Goal: Check status: Check status

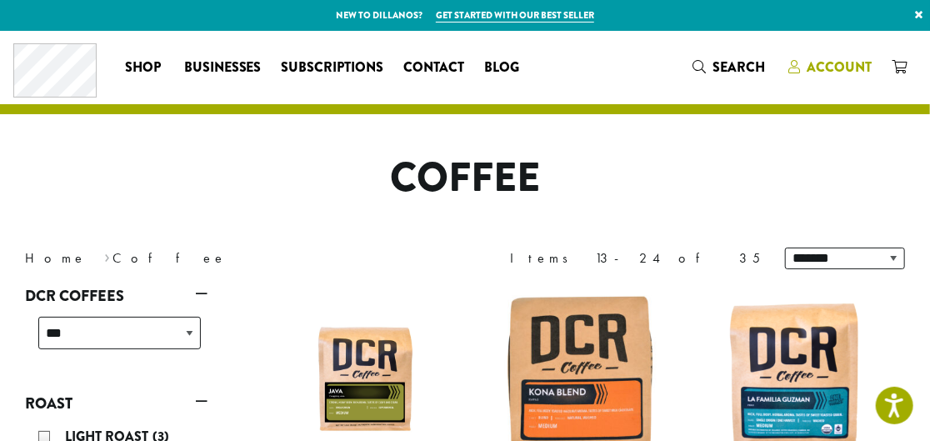
click at [830, 69] on span "Account" at bounding box center [838, 66] width 65 height 19
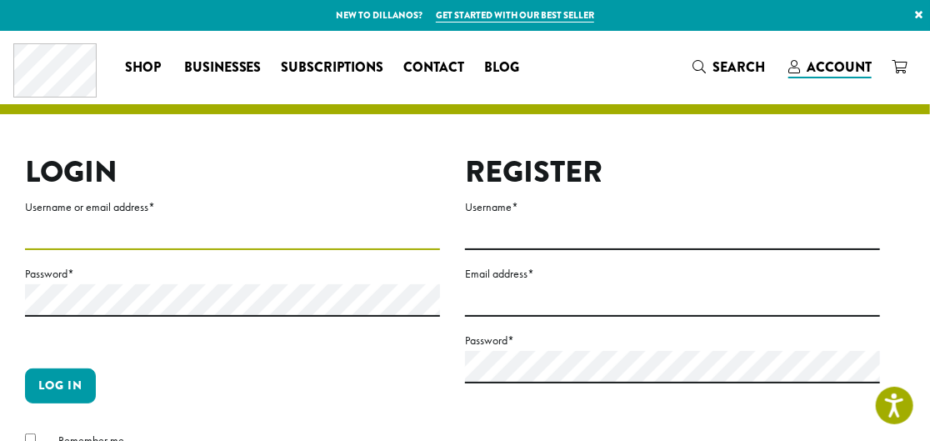
click at [257, 237] on input "Username or email address *" at bounding box center [232, 233] width 415 height 32
type input "**********"
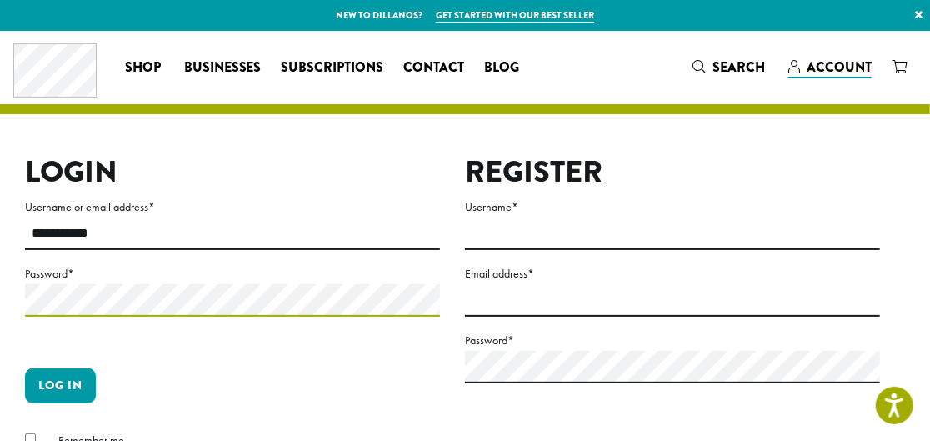
click at [25, 368] on button "Log in" at bounding box center [60, 385] width 71 height 35
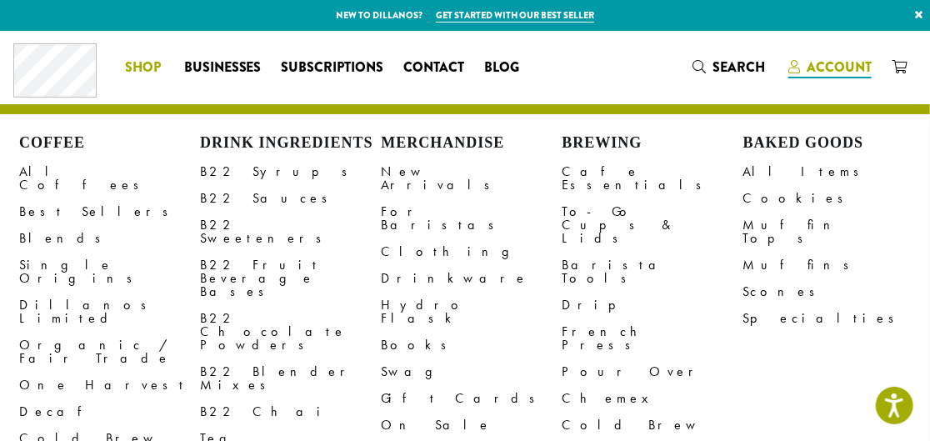
click at [796, 61] on div "Coffee All Coffees Best Sellers Blends Single Origins Dillanos Limited Organic …" at bounding box center [464, 67] width 903 height 54
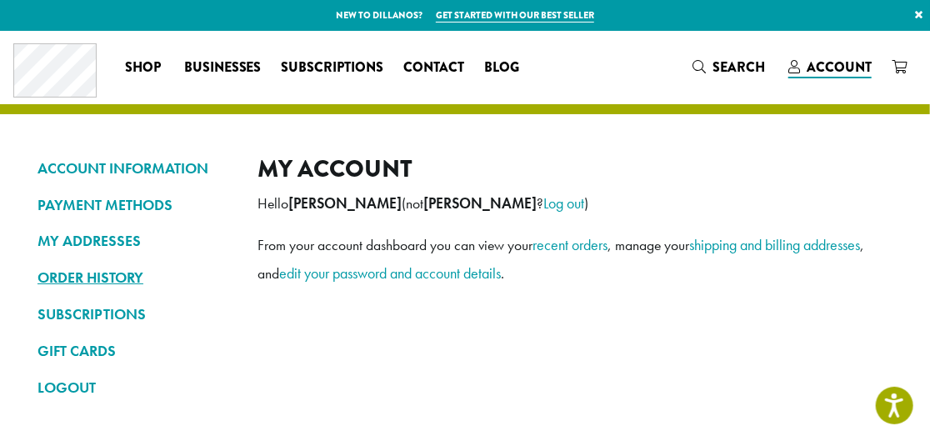
click at [99, 287] on link "ORDER HISTORY" at bounding box center [134, 277] width 195 height 28
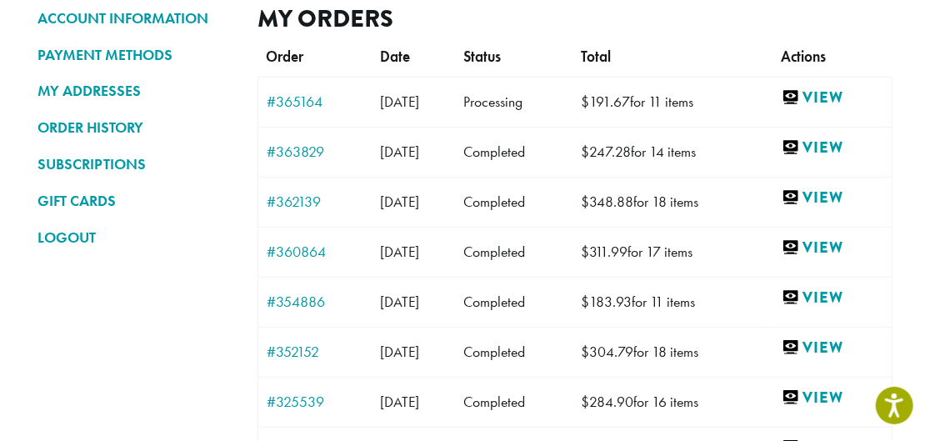
scroll to position [151, 0]
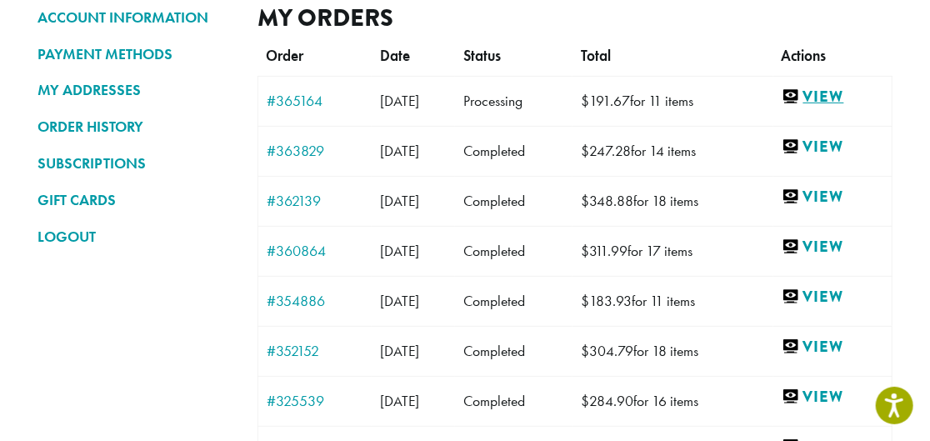
click at [866, 92] on link "View" at bounding box center [832, 97] width 102 height 21
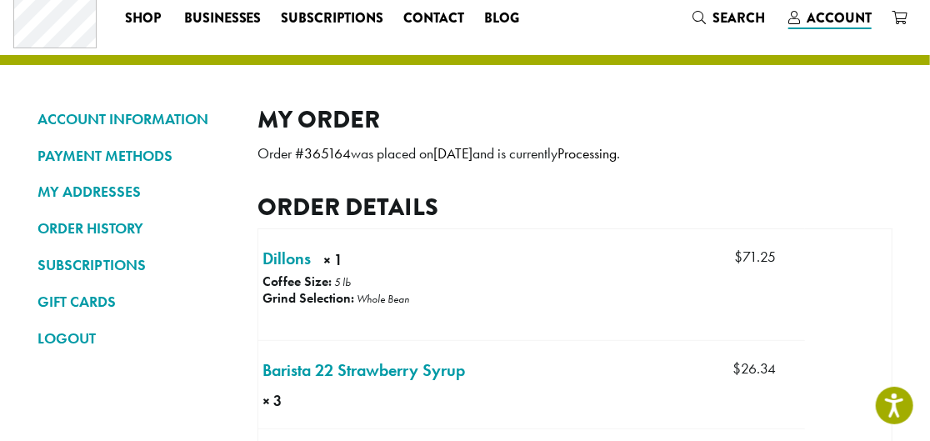
scroll to position [75, 0]
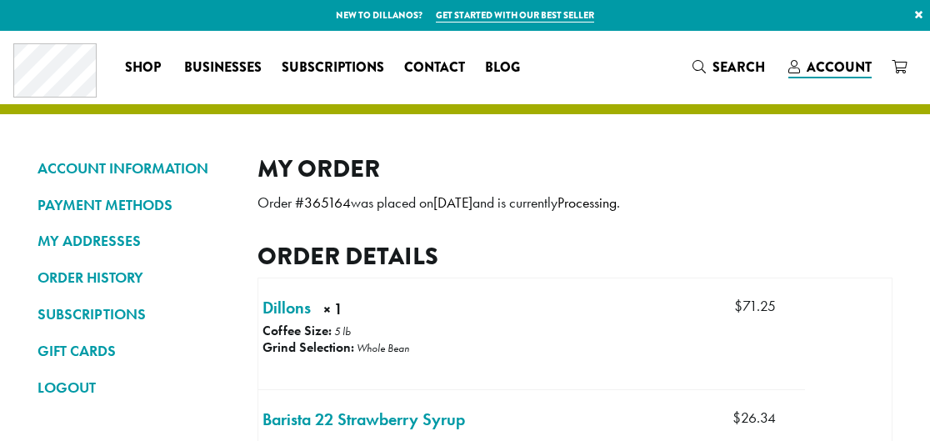
scroll to position [75, 0]
